Goal: Information Seeking & Learning: Learn about a topic

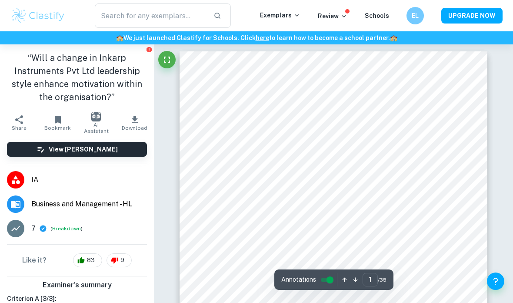
scroll to position [1, 0]
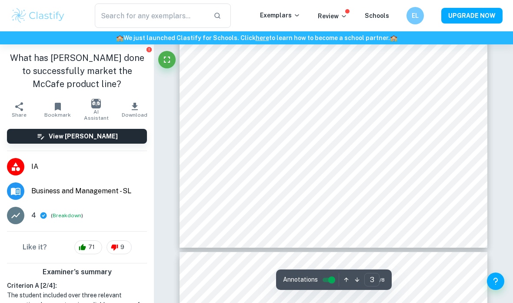
scroll to position [1036, 0]
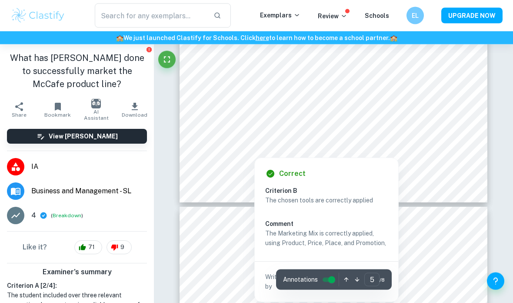
type input "4"
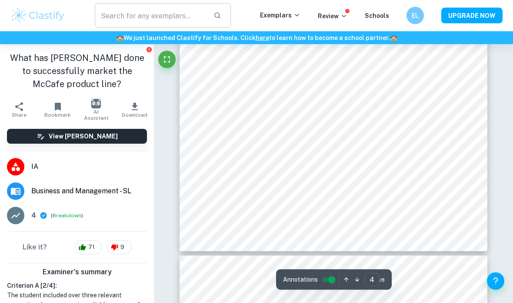
scroll to position [1509, 0]
